Goal: Task Accomplishment & Management: Manage account settings

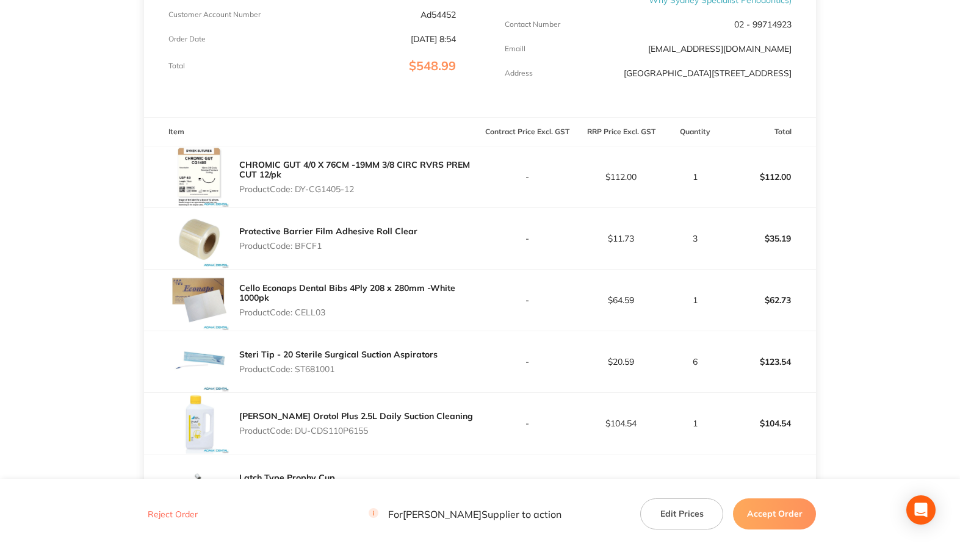
scroll to position [244, 0]
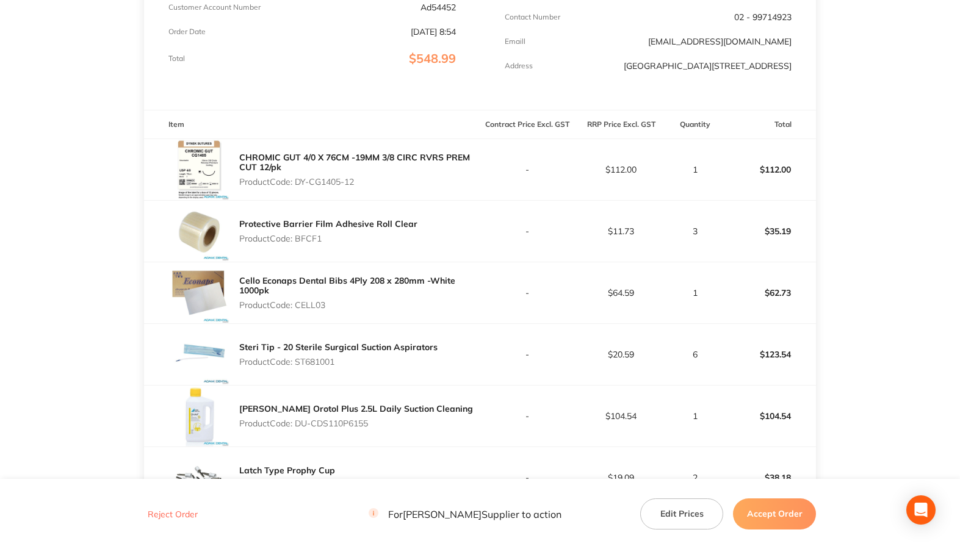
drag, startPoint x: 297, startPoint y: 181, endPoint x: 425, endPoint y: 180, distance: 127.6
click at [425, 180] on p "Product Code: DY-CG1405-12" at bounding box center [359, 182] width 241 height 10
copy p "DY-CG1405-12"
click at [302, 236] on p "Product Code: BFCF1" at bounding box center [328, 239] width 178 height 10
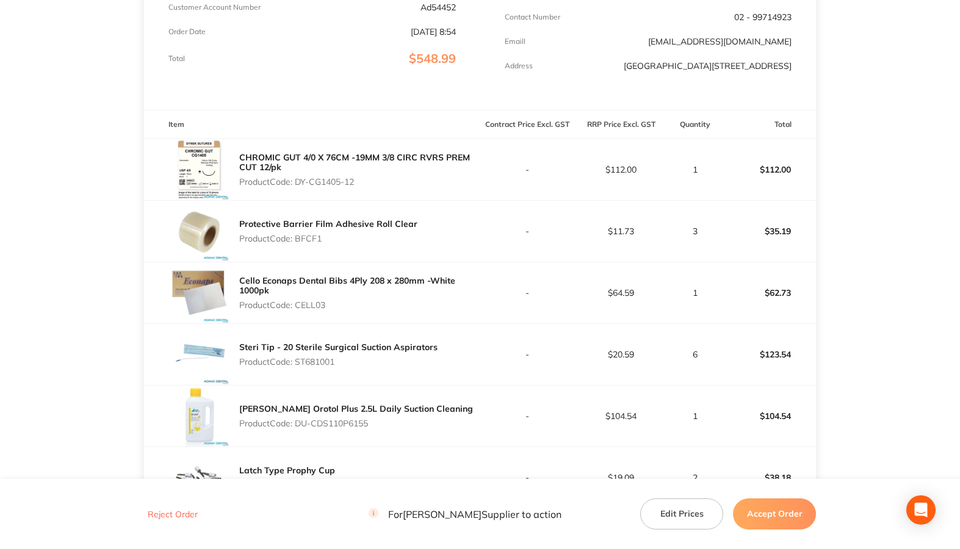
copy p "BFCF1"
click at [320, 299] on div "Cello Econaps Dental Bibs 4Ply 208 x 280mm -White 1000pk Product Code: CELL03" at bounding box center [359, 293] width 241 height 44
copy p "CELL03"
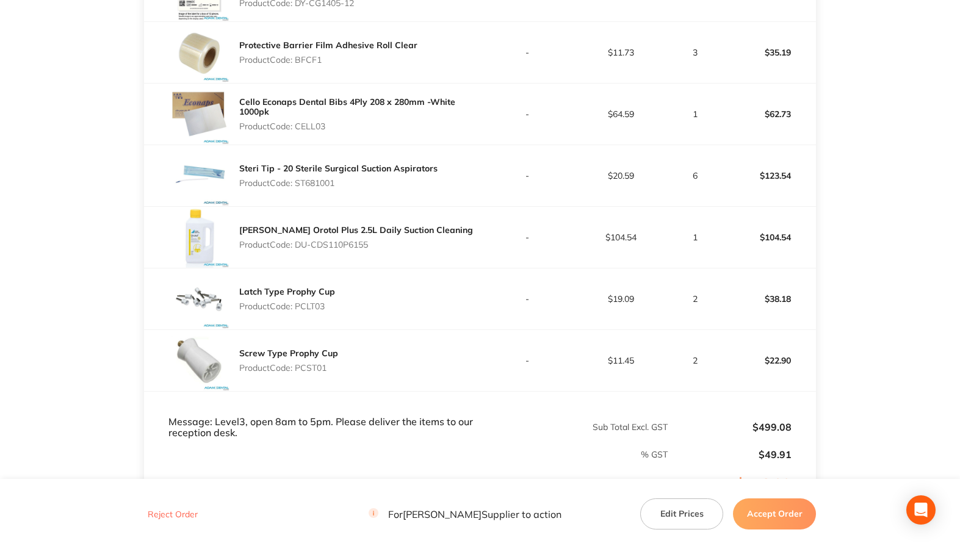
scroll to position [427, 0]
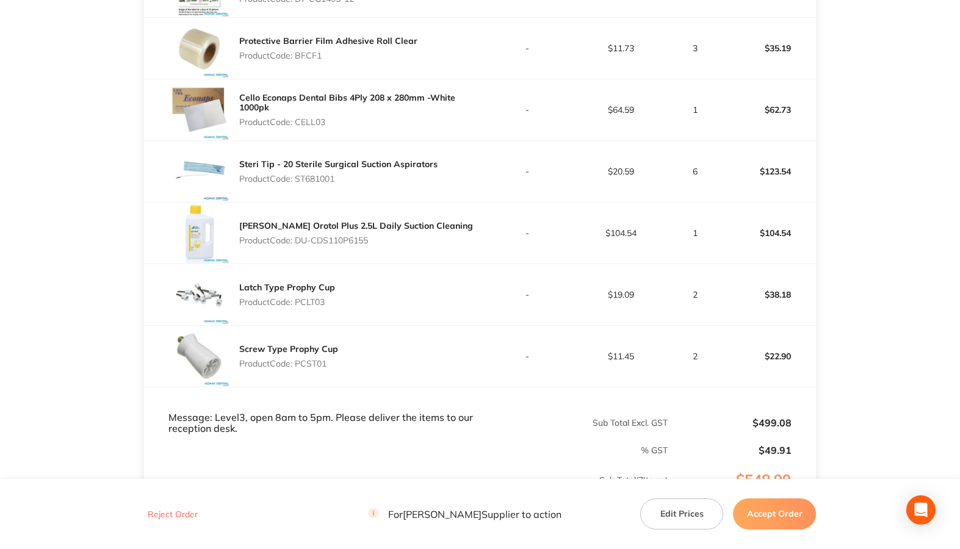
drag, startPoint x: 298, startPoint y: 240, endPoint x: 403, endPoint y: 242, distance: 105.0
click at [403, 242] on p "Product Code: DU-CDS110P6155" at bounding box center [356, 241] width 234 height 10
copy p "DU-CDS110P6155"
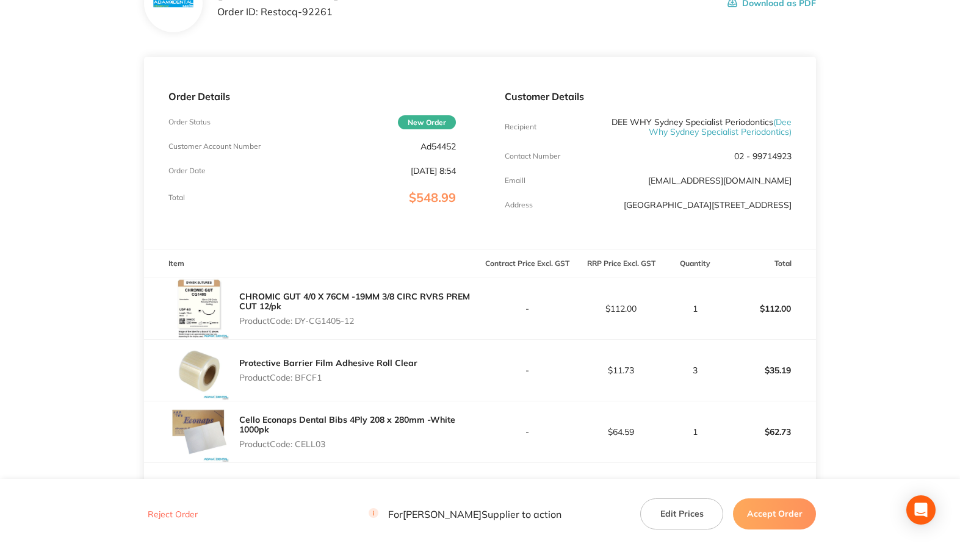
scroll to position [183, 0]
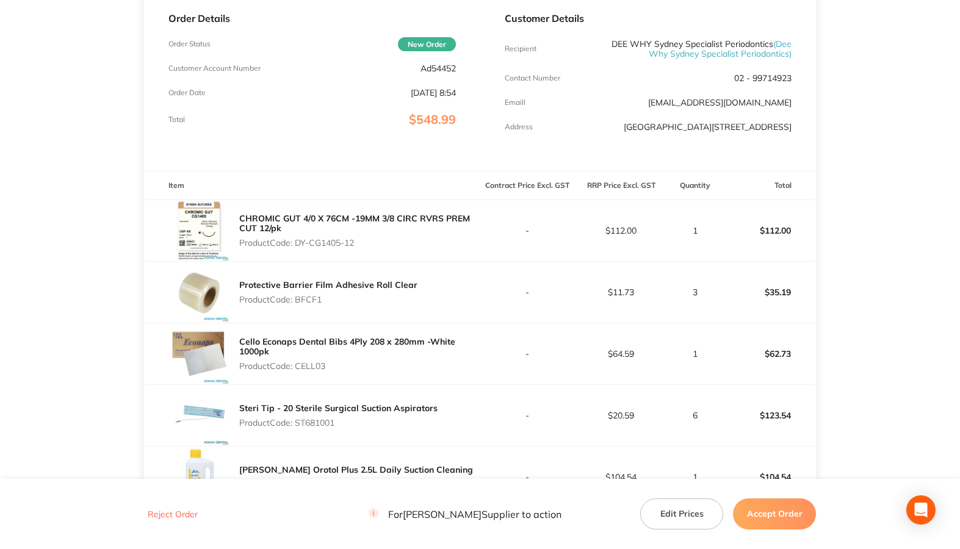
click at [312, 302] on p "Product Code: BFCF1" at bounding box center [328, 300] width 178 height 10
copy p "BFCF1"
click at [299, 366] on p "Product Code: CELL03" at bounding box center [359, 366] width 241 height 10
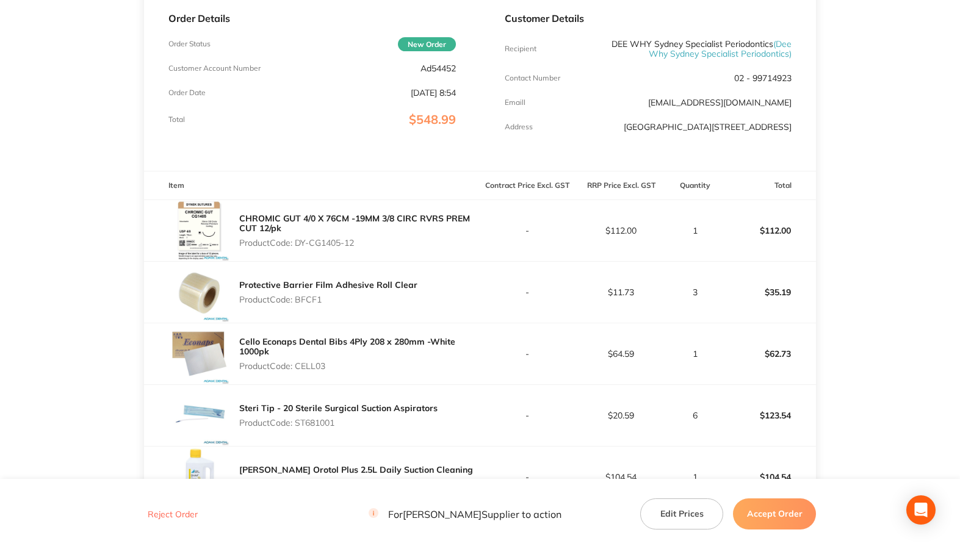
copy p "CELL03"
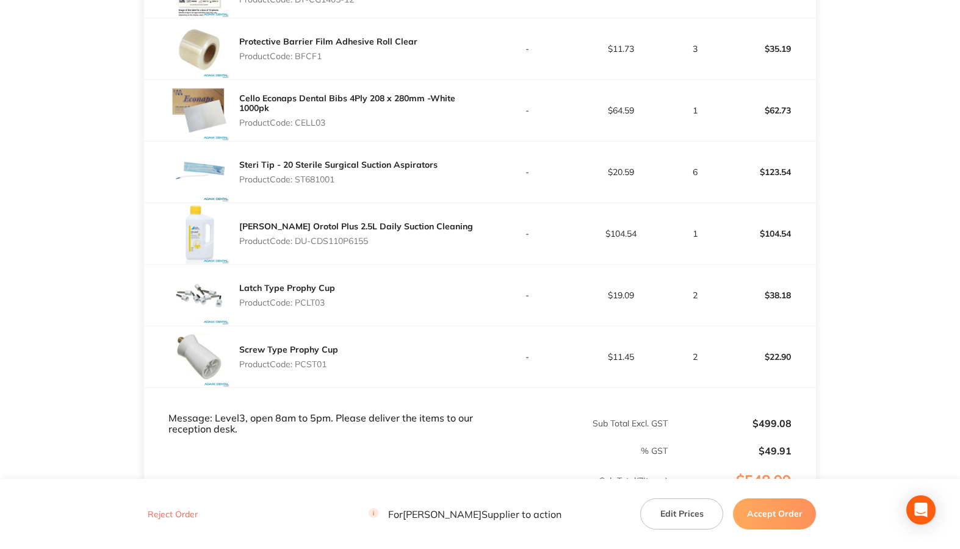
scroll to position [427, 0]
click at [313, 180] on p "Product Code: ST681001" at bounding box center [338, 179] width 198 height 10
copy p "ST681001"
drag, startPoint x: 296, startPoint y: 237, endPoint x: 400, endPoint y: 237, distance: 103.8
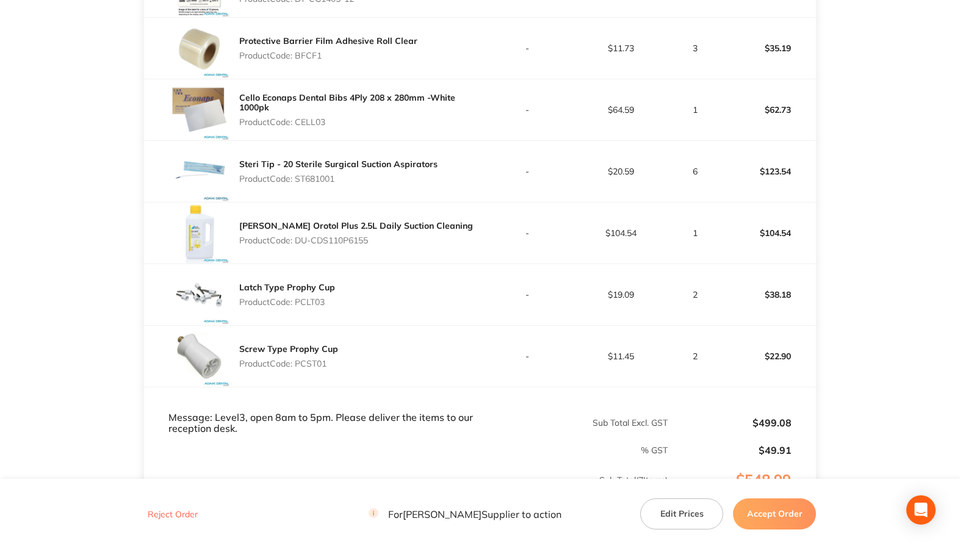
click at [400, 237] on p "Product Code: DU-CDS110P6155" at bounding box center [356, 241] width 234 height 10
copy p "DU-CDS110P6155"
click at [316, 302] on p "Product Code: PCLT03" at bounding box center [287, 302] width 96 height 10
copy p "PCLT03"
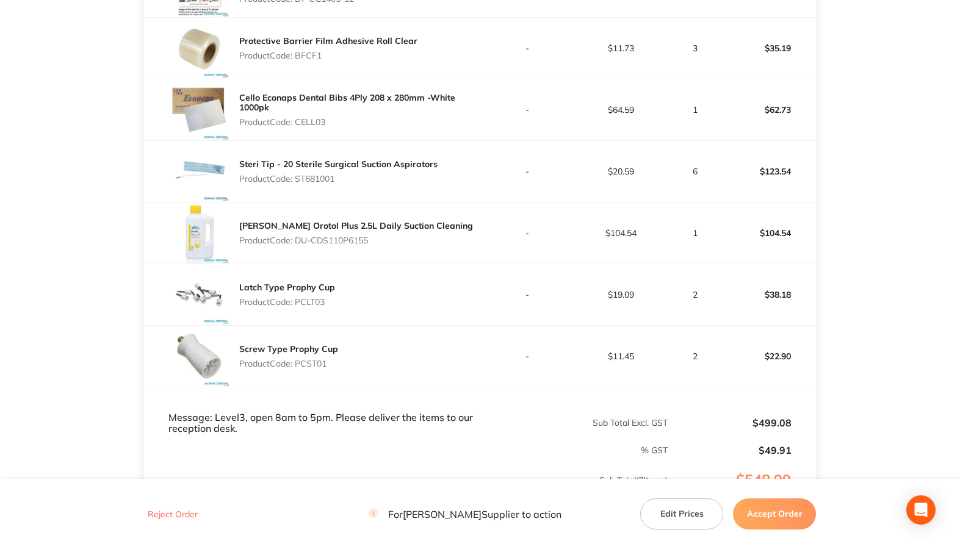
click at [311, 366] on p "Product Code: PCST01" at bounding box center [288, 364] width 99 height 10
copy p "PCST01"
click at [294, 440] on td "% GST" at bounding box center [406, 445] width 524 height 21
drag, startPoint x: 233, startPoint y: 430, endPoint x: 216, endPoint y: 408, distance: 28.3
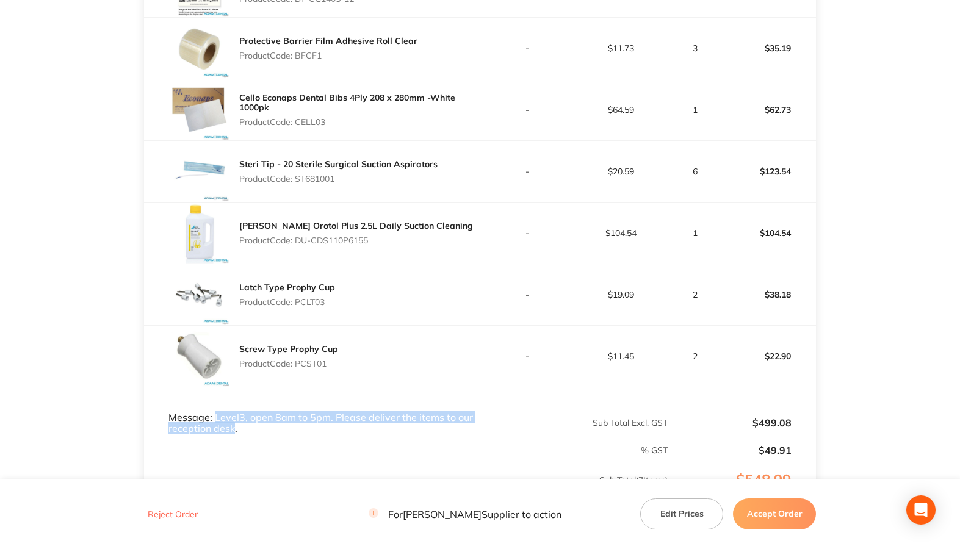
click at [216, 408] on td "Message: Level3, open 8am to 5pm. Please deliver the items to our reception des…" at bounding box center [312, 412] width 336 height 48
click at [328, 438] on td "% GST" at bounding box center [406, 445] width 524 height 21
drag, startPoint x: 367, startPoint y: 416, endPoint x: 471, endPoint y: 430, distance: 104.8
click at [471, 430] on td "Message: Level3, open 8am to 5pm. Please deliver the items to our reception des…" at bounding box center [312, 412] width 336 height 48
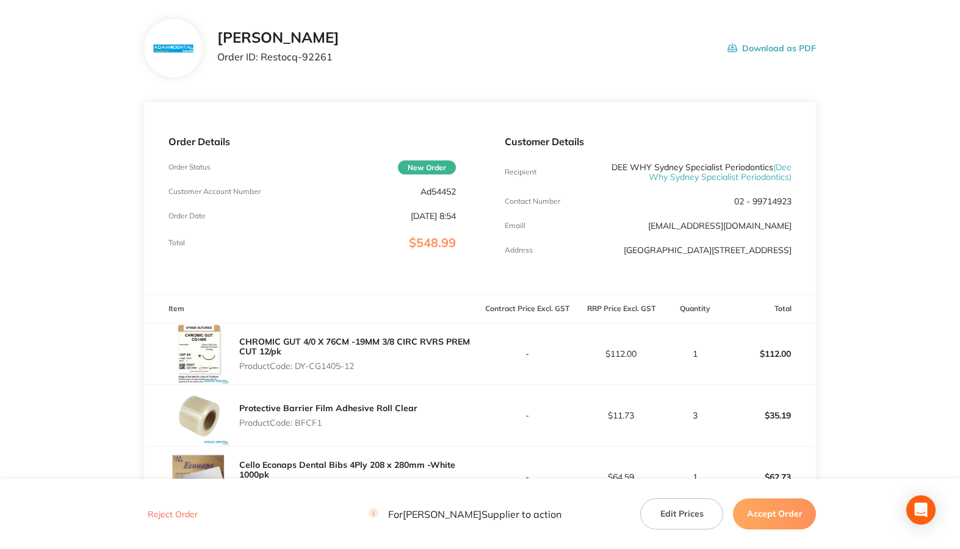
scroll to position [0, 0]
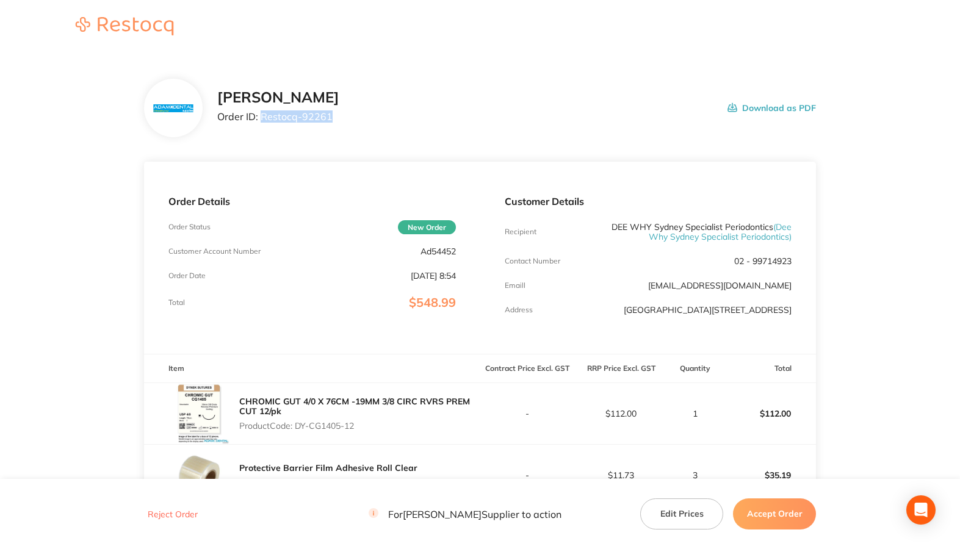
drag, startPoint x: 261, startPoint y: 117, endPoint x: 378, endPoint y: 120, distance: 117.2
click at [378, 120] on div "Adam Dental Order ID: Restocq- 92261 Download as PDF" at bounding box center [516, 108] width 599 height 38
drag, startPoint x: 731, startPoint y: 259, endPoint x: 801, endPoint y: 259, distance: 69.6
click at [801, 259] on div "Customer Details Recipient DEE WHY Sydney Specialist Periodontics ( Dee Why Syd…" at bounding box center [648, 258] width 336 height 192
drag, startPoint x: 299, startPoint y: 429, endPoint x: 357, endPoint y: 428, distance: 58.6
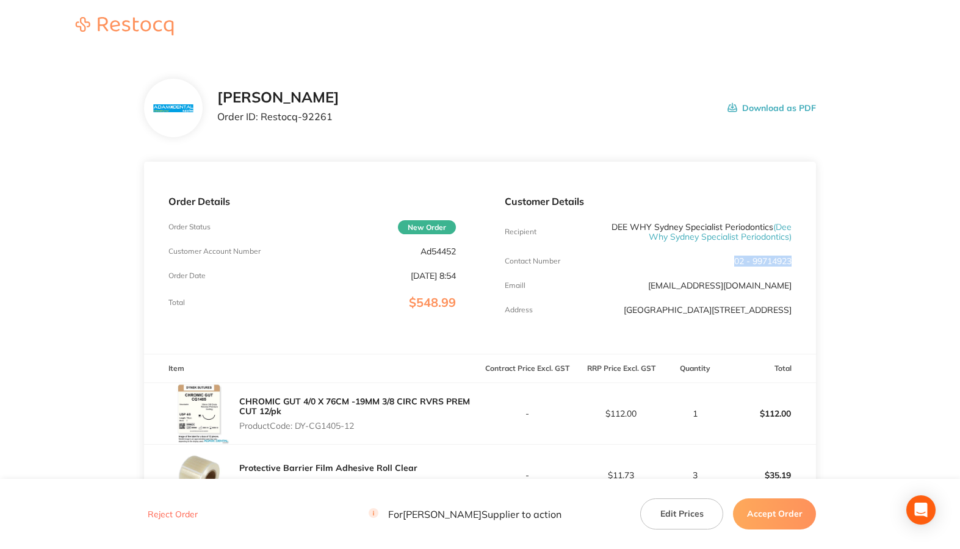
click at [357, 428] on p "Product Code: DY-CG1405-12" at bounding box center [359, 426] width 241 height 10
click at [742, 516] on button "Accept Order" at bounding box center [774, 514] width 83 height 31
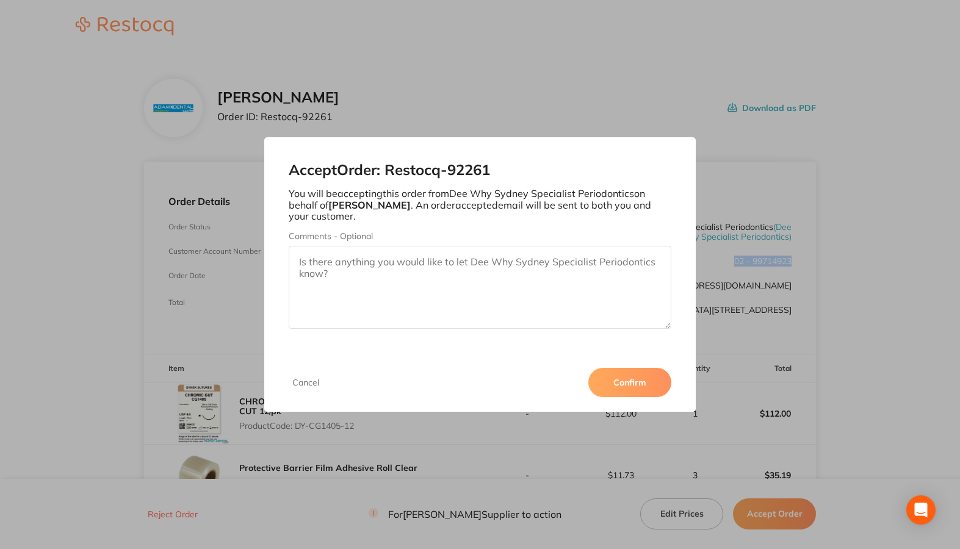
click at [657, 384] on button "Confirm" at bounding box center [629, 382] width 83 height 29
